Goal: Task Accomplishment & Management: Manage account settings

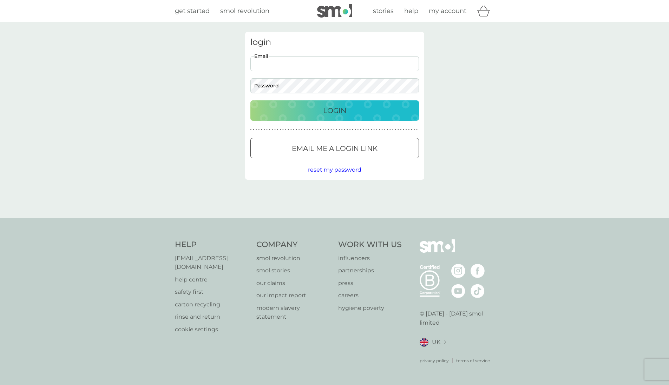
type input "[EMAIL_ADDRESS][DOMAIN_NAME]"
click at [335, 110] on button "Login" at bounding box center [335, 111] width 169 height 20
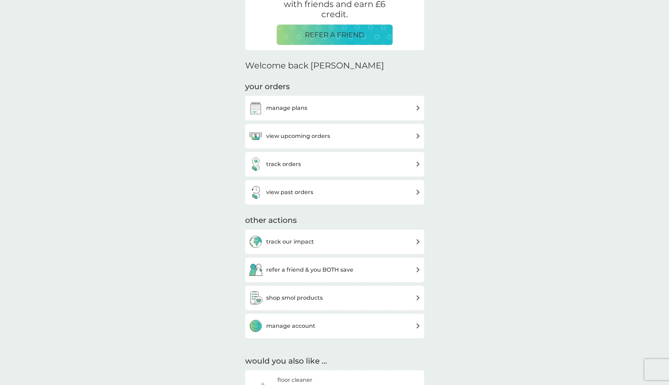
scroll to position [191, 0]
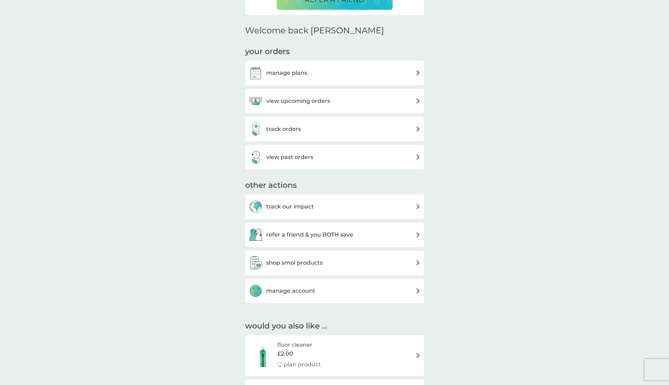
click at [314, 289] on h3 "manage account" at bounding box center [290, 291] width 49 height 9
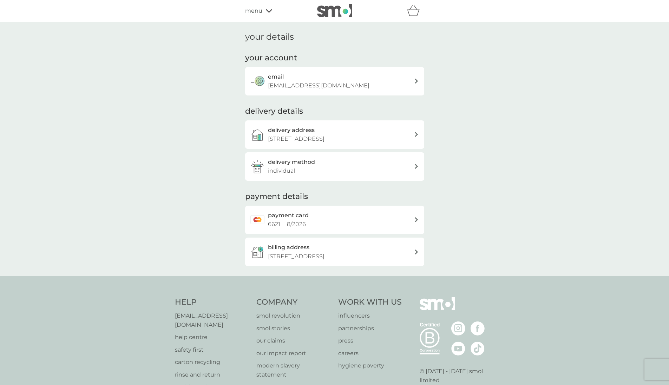
click at [325, 136] on p "[STREET_ADDRESS]" at bounding box center [296, 139] width 57 height 9
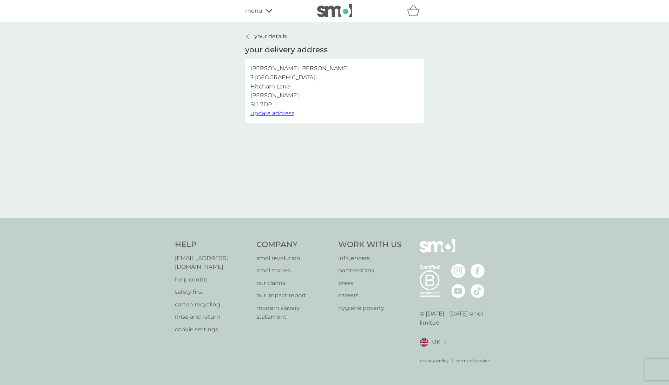
click at [279, 111] on span "update address" at bounding box center [273, 113] width 44 height 7
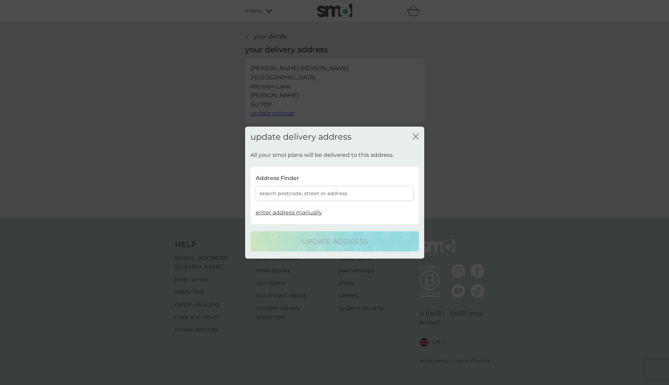
click at [309, 192] on div "search postcode, street or address" at bounding box center [335, 193] width 158 height 15
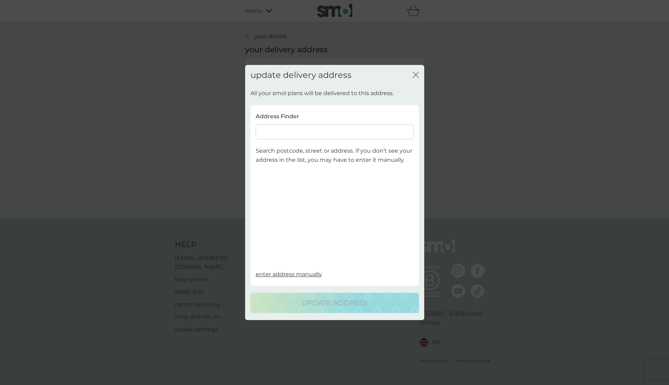
click at [279, 134] on input at bounding box center [335, 132] width 158 height 15
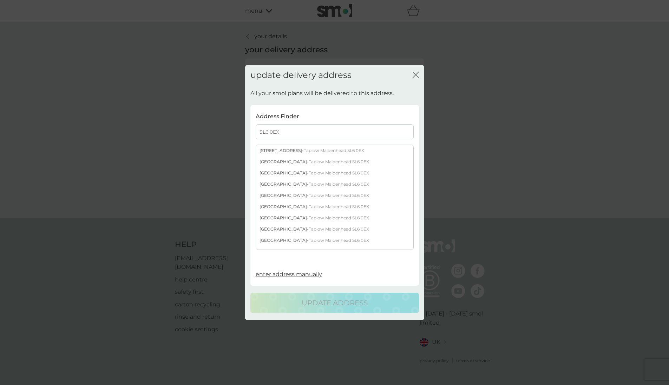
type input "SL6 0EX"
click at [287, 151] on div "[STREET_ADDRESS]" at bounding box center [334, 150] width 157 height 11
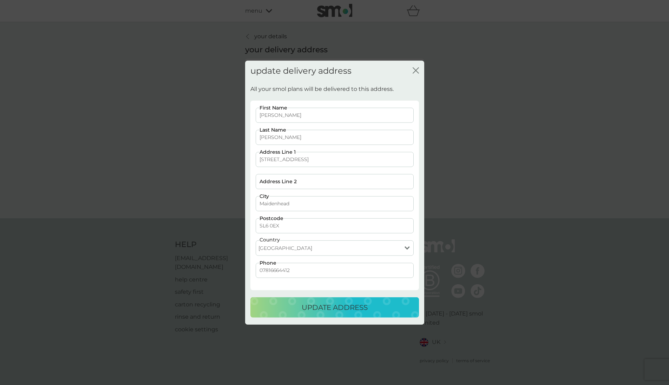
click at [322, 311] on p "update address" at bounding box center [335, 307] width 66 height 11
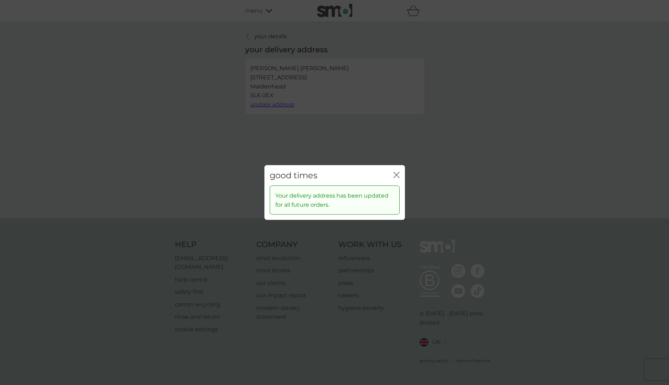
click at [397, 173] on icon "close" at bounding box center [397, 175] width 6 height 6
